Goal: Task Accomplishment & Management: Use online tool/utility

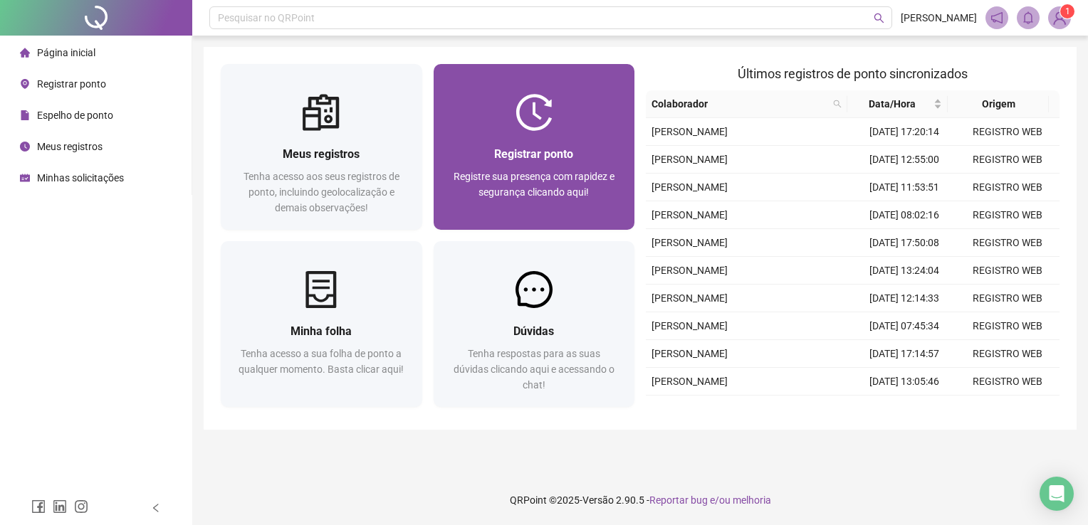
click at [481, 189] on span "Registre sua presença com rapidez e segurança clicando aqui!" at bounding box center [534, 184] width 161 height 27
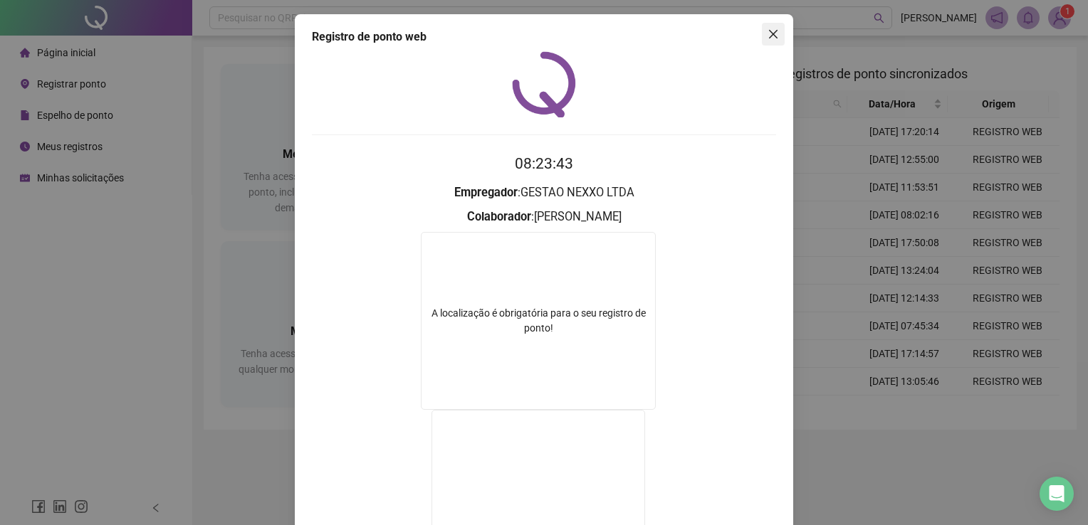
click at [770, 38] on icon "close" at bounding box center [773, 33] width 11 height 11
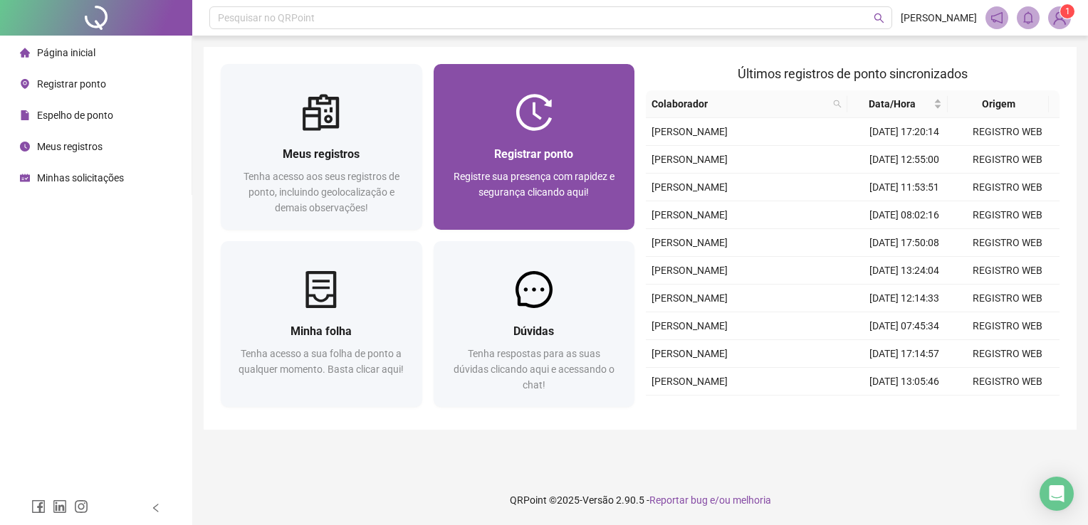
click at [551, 110] on img at bounding box center [534, 112] width 37 height 37
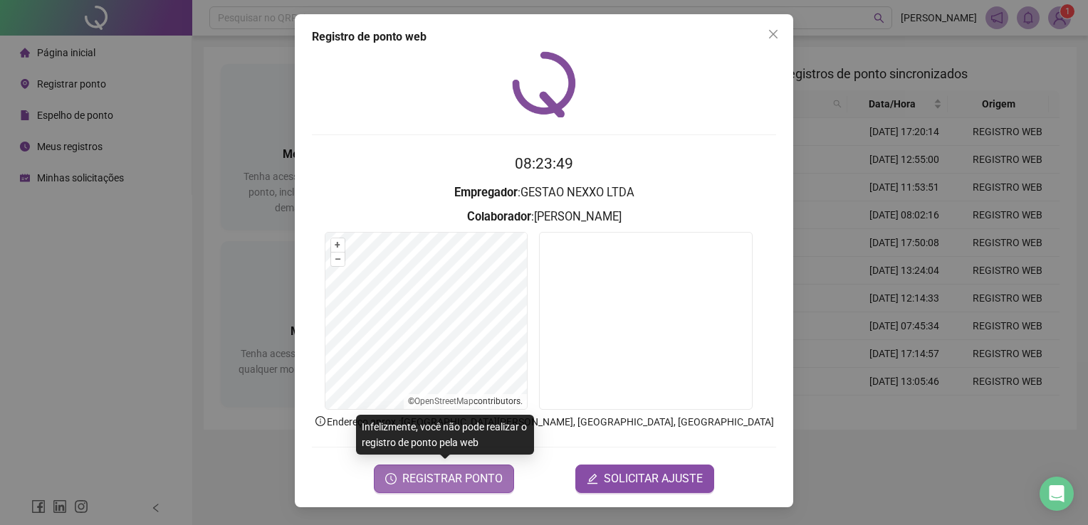
click at [489, 483] on span "REGISTRAR PONTO" at bounding box center [452, 479] width 100 height 17
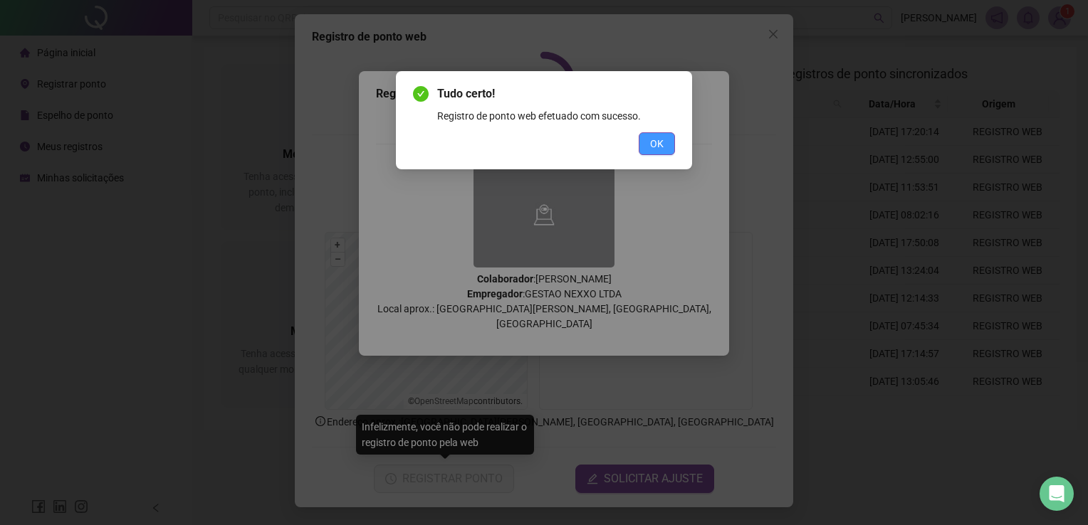
click at [647, 132] on button "OK" at bounding box center [657, 143] width 36 height 23
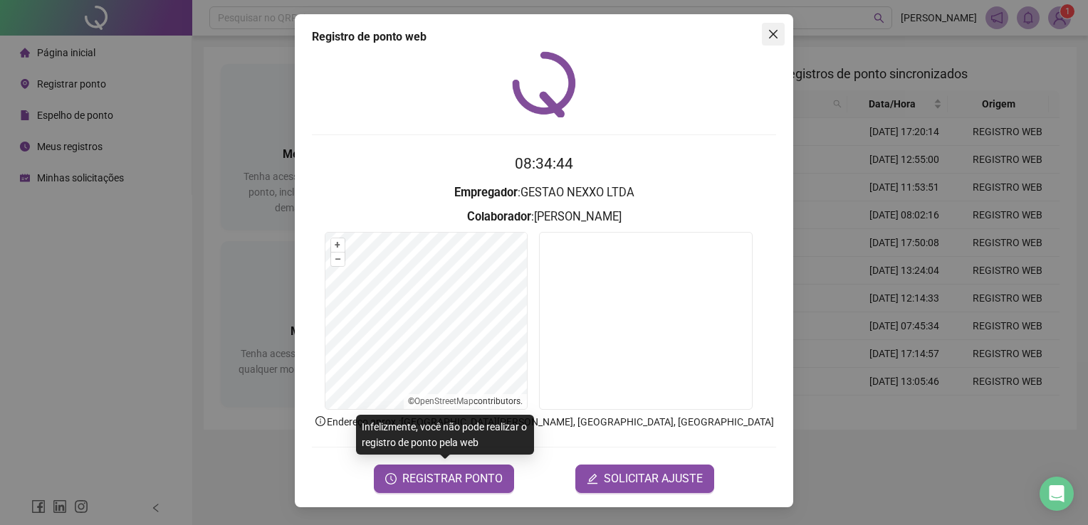
click at [780, 43] on button "Close" at bounding box center [773, 34] width 23 height 23
